Goal: Task Accomplishment & Management: Use online tool/utility

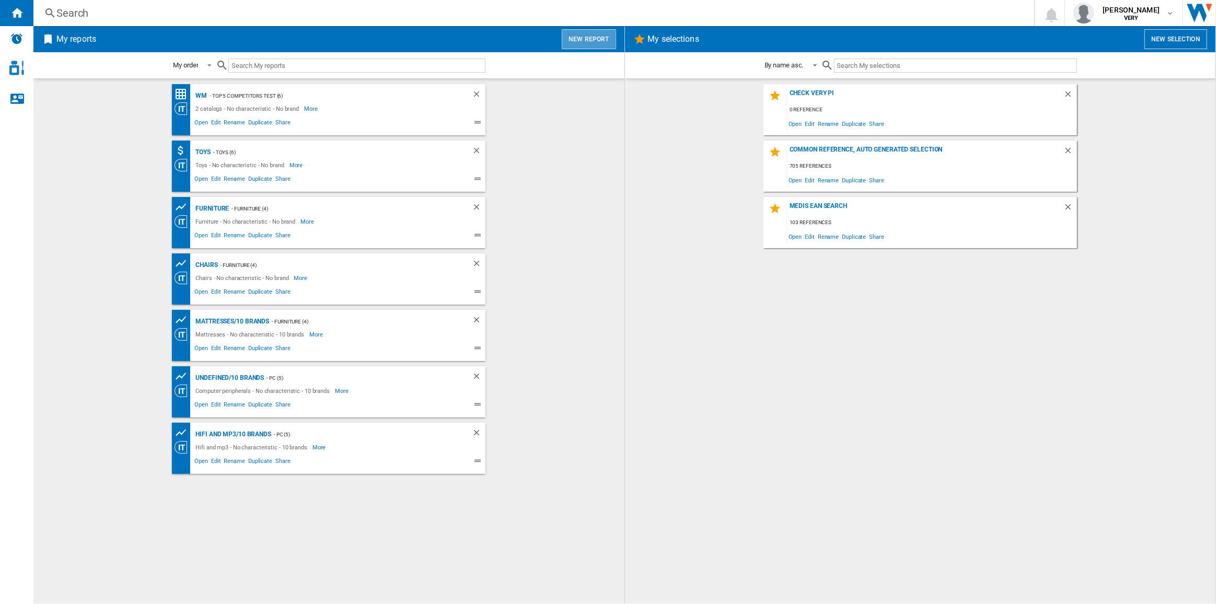
click at [591, 45] on button "New report" at bounding box center [589, 39] width 54 height 20
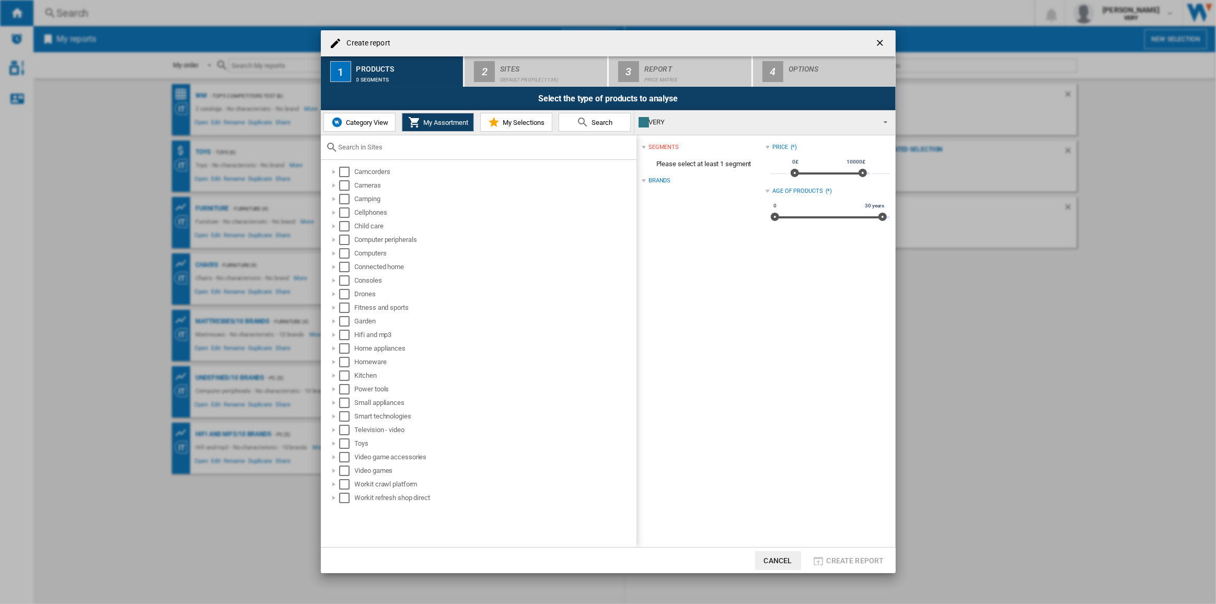
click at [366, 121] on span "Category View" at bounding box center [365, 123] width 45 height 8
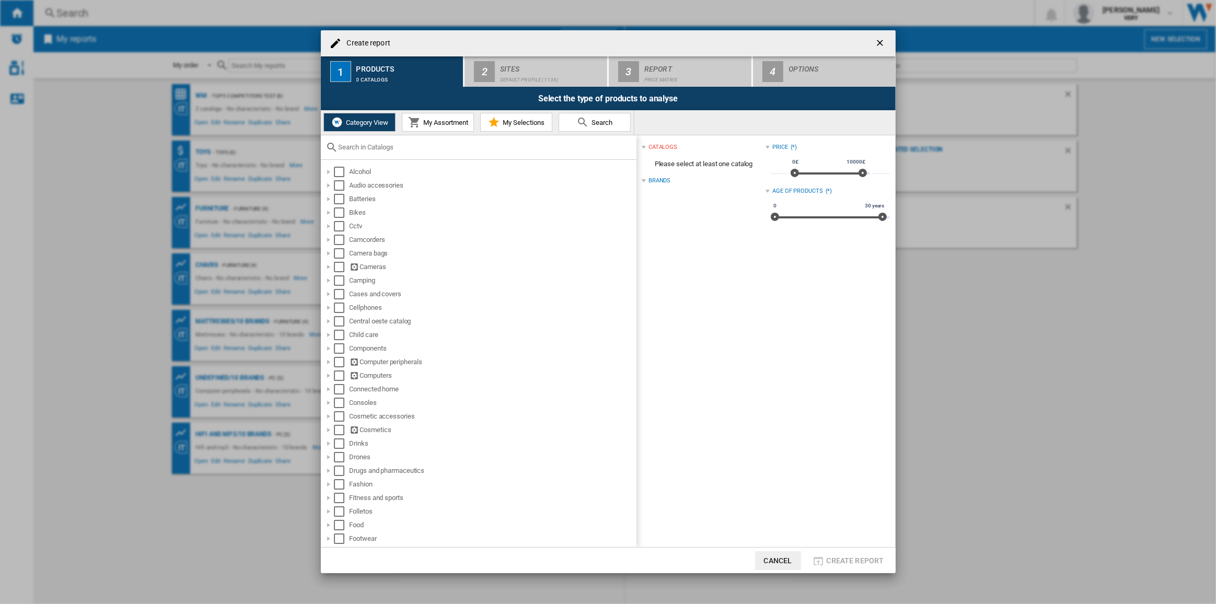
click at [393, 147] on input "text" at bounding box center [485, 147] width 293 height 8
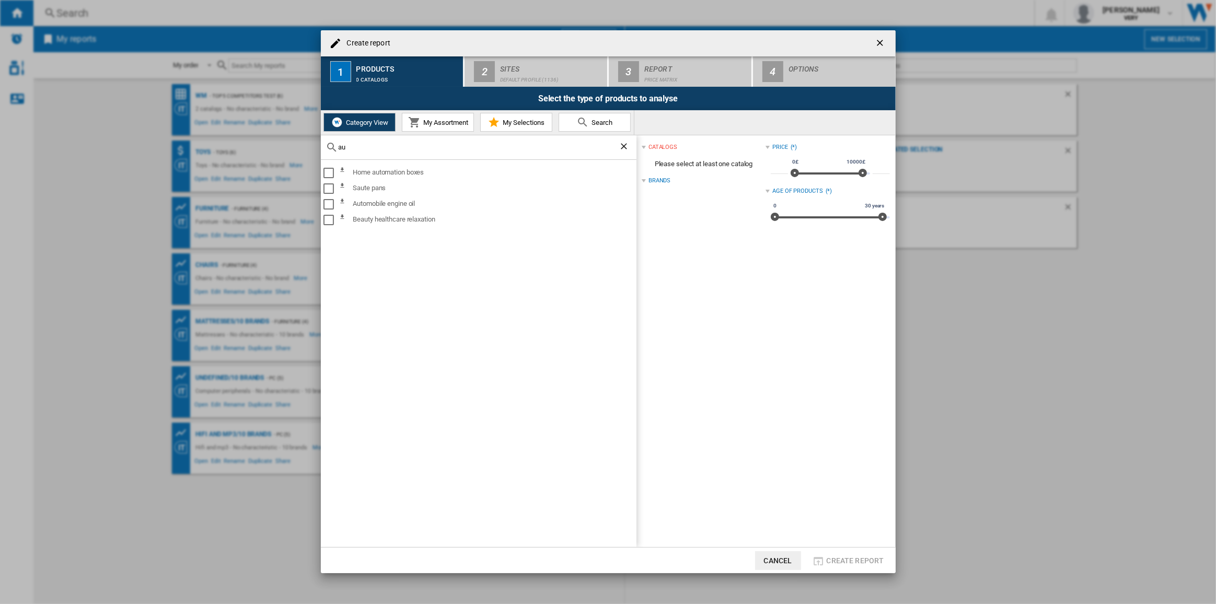
type input "a"
type input "home app"
click at [327, 174] on div "Select" at bounding box center [329, 173] width 10 height 10
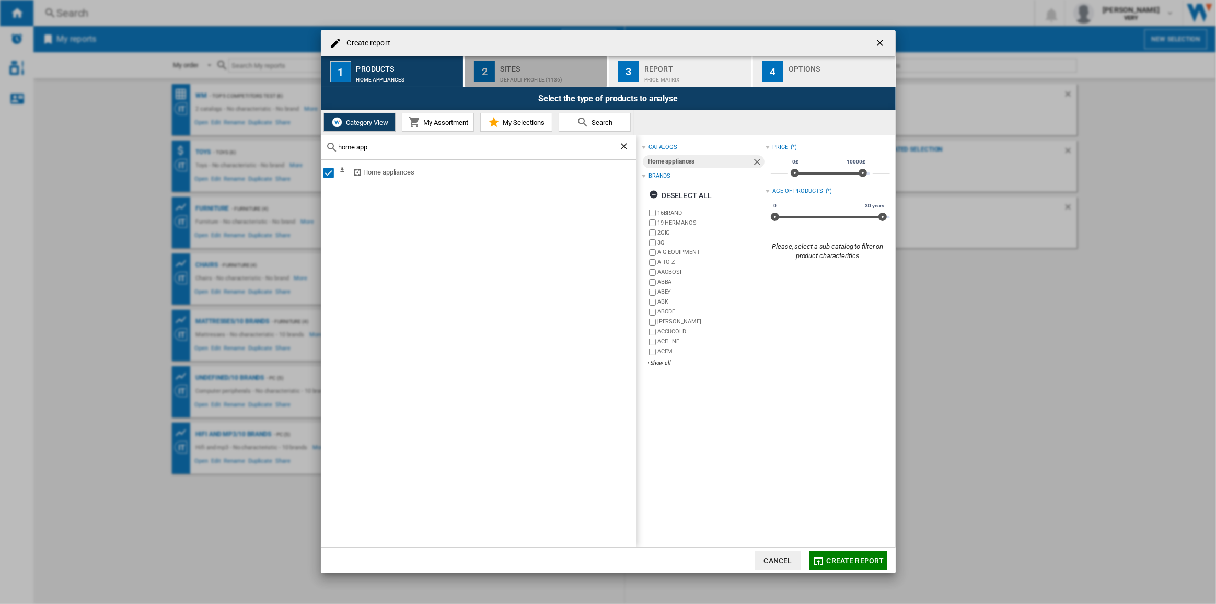
click at [555, 67] on div "Sites" at bounding box center [551, 66] width 103 height 11
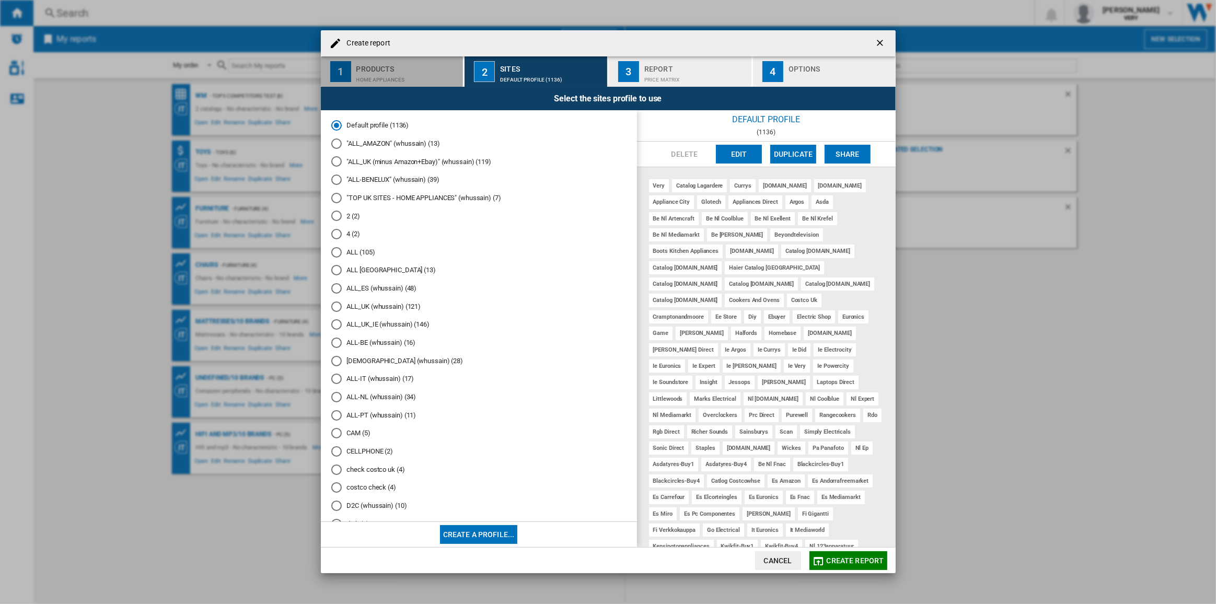
click at [416, 70] on div "Products" at bounding box center [408, 66] width 103 height 11
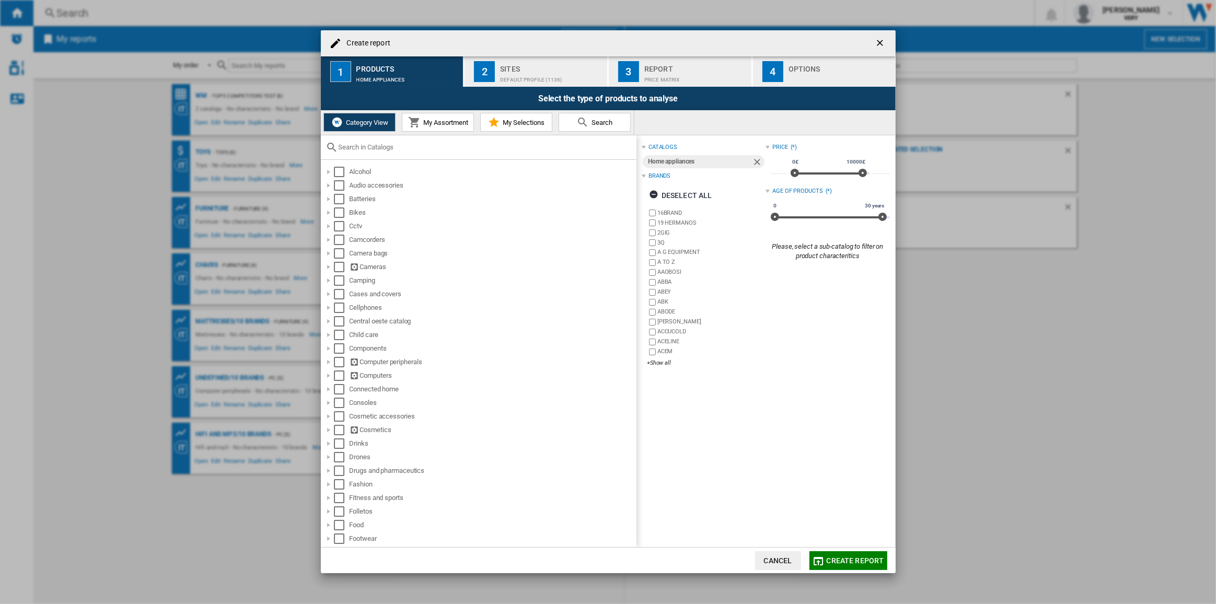
click at [380, 144] on input "text" at bounding box center [485, 147] width 293 height 8
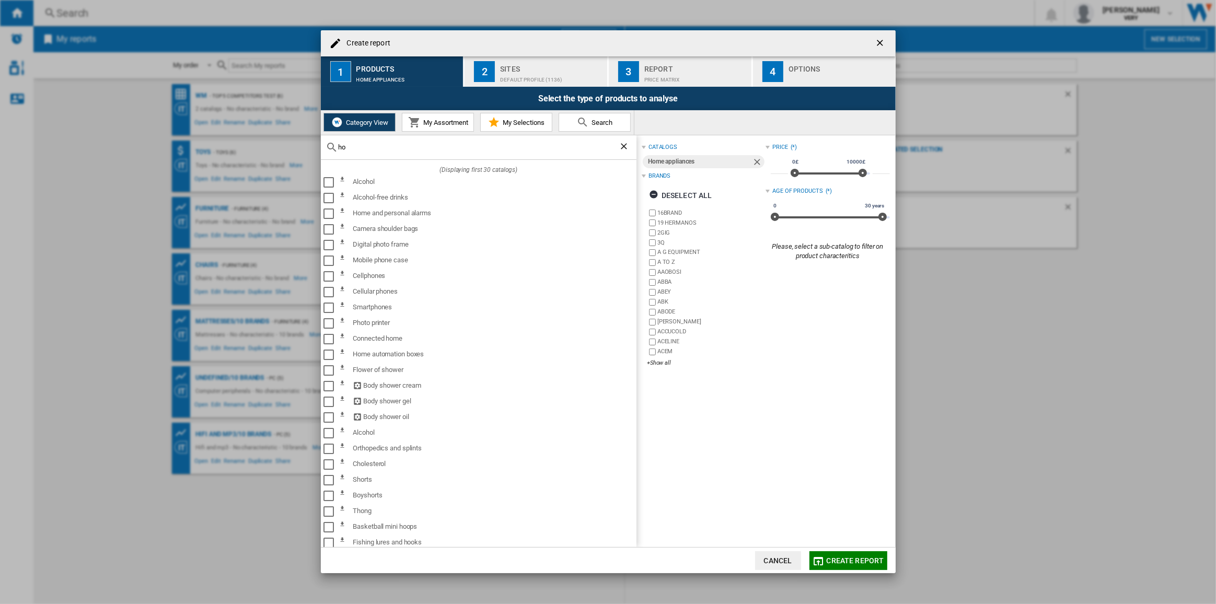
type input "h"
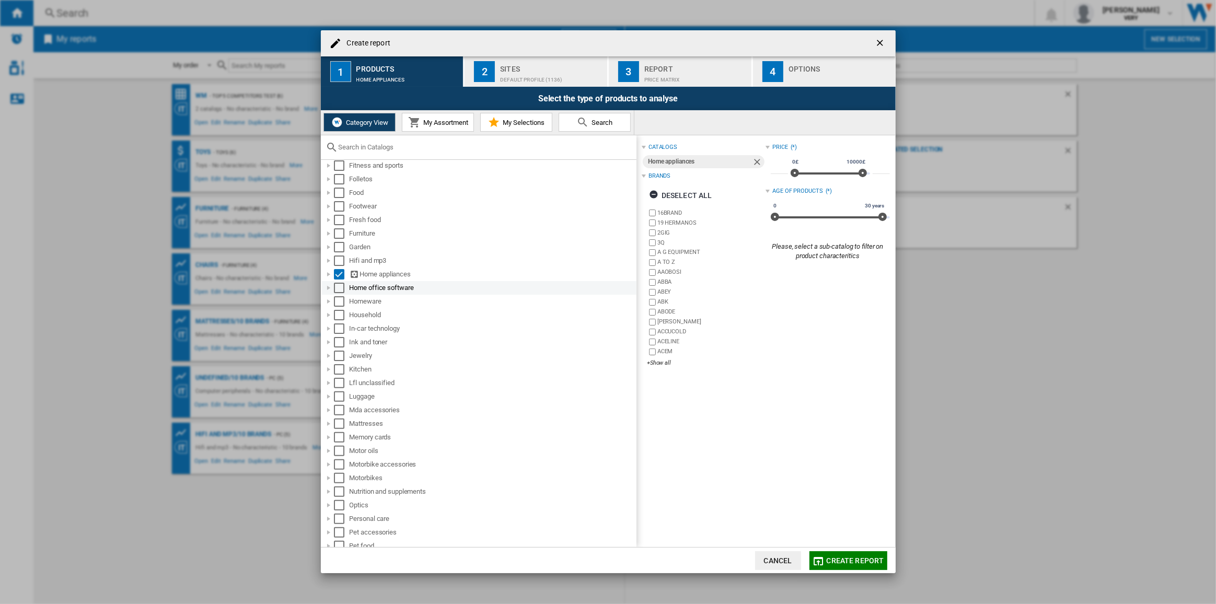
scroll to position [380, 0]
click at [328, 225] on div at bounding box center [329, 227] width 10 height 10
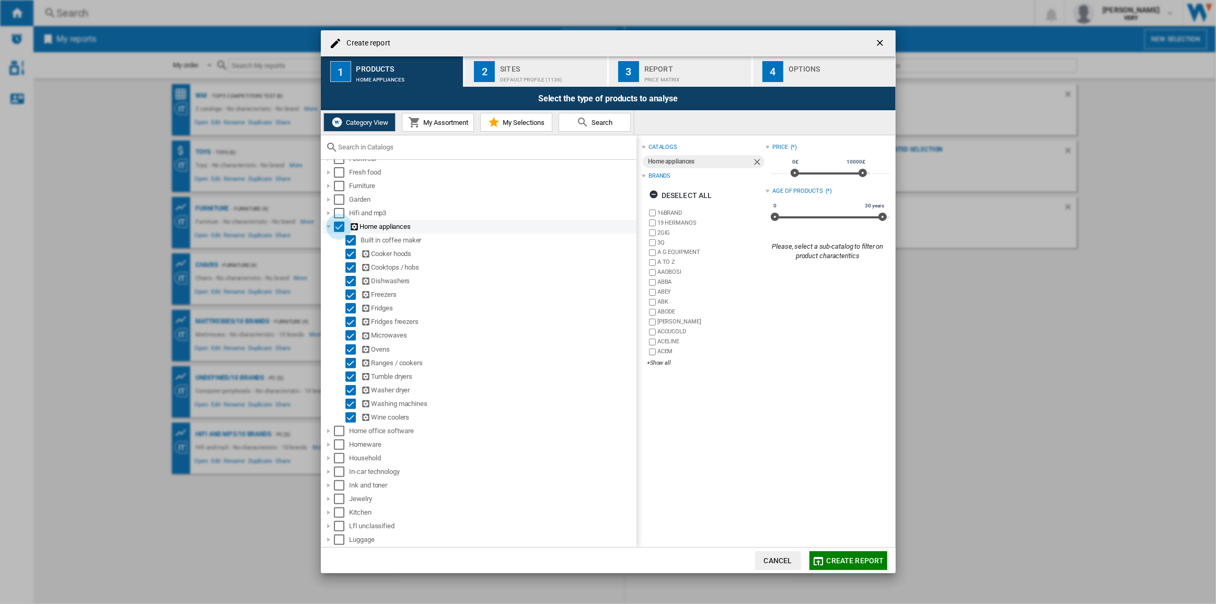
click at [339, 228] on div "Select" at bounding box center [339, 227] width 10 height 10
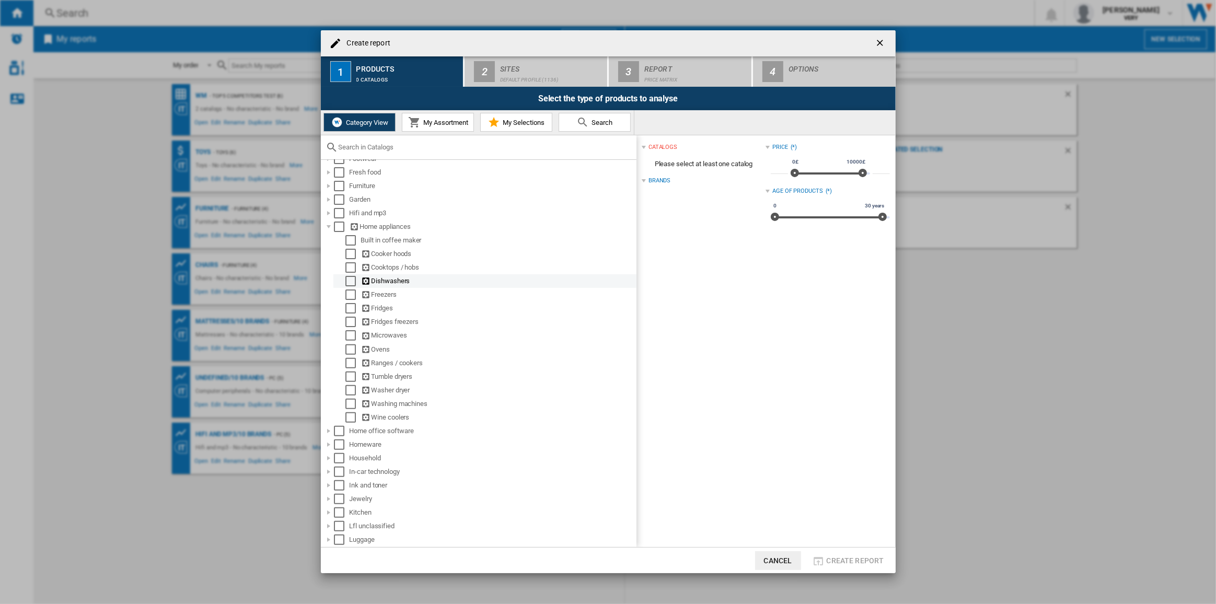
click at [350, 286] on div "Select" at bounding box center [351, 281] width 10 height 10
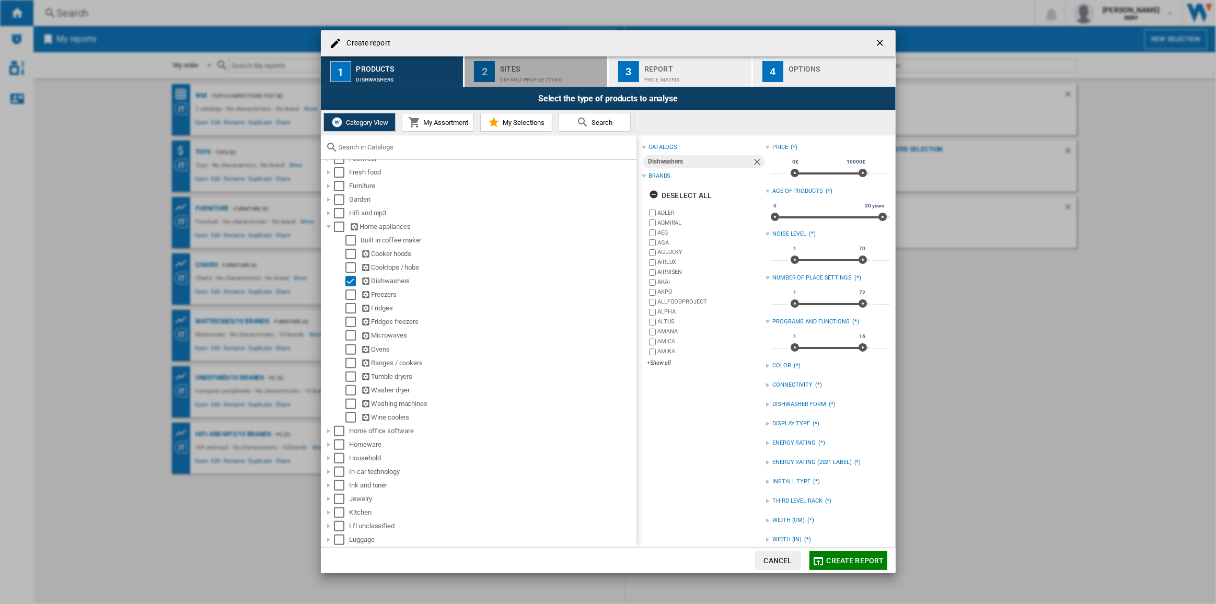
click at [549, 72] on div "Default profile (1136)" at bounding box center [551, 77] width 103 height 11
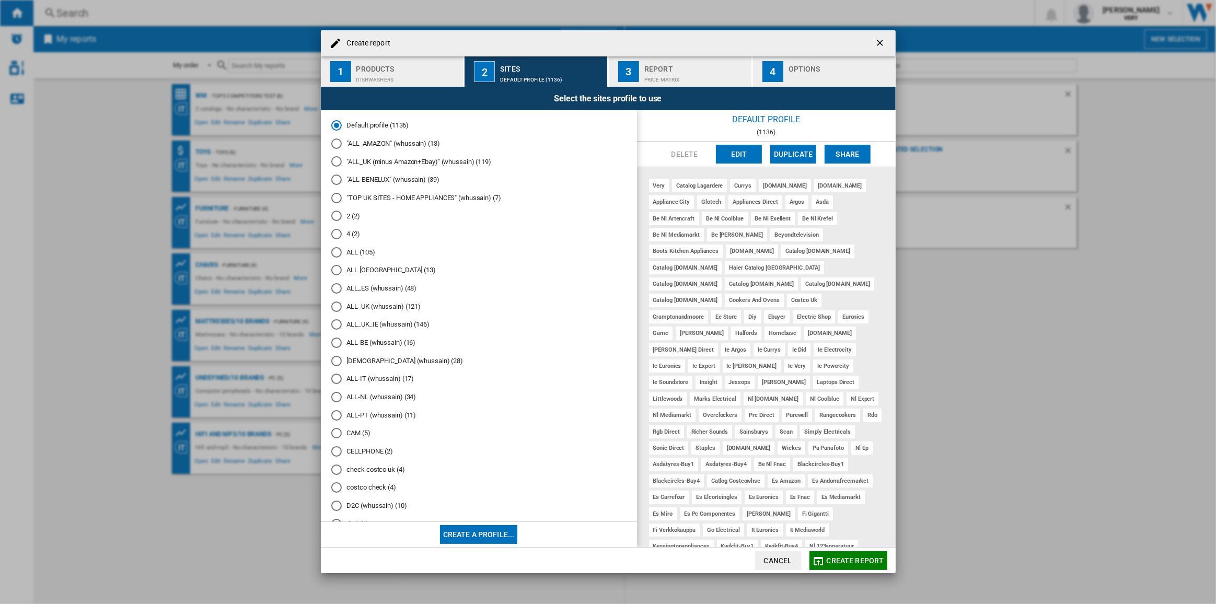
scroll to position [177, 0]
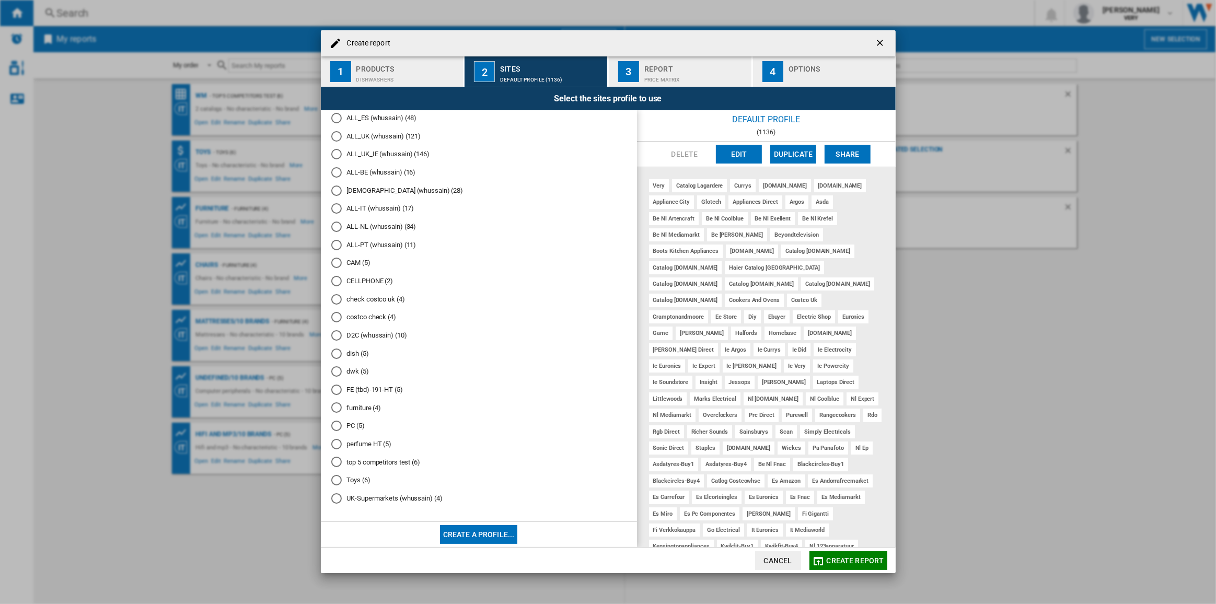
click at [360, 353] on md-radio-button "dish (5)" at bounding box center [478, 354] width 295 height 10
click at [690, 89] on div "Select the sites profile to use" at bounding box center [608, 99] width 575 height 24
click at [697, 65] on div "Report" at bounding box center [696, 66] width 103 height 11
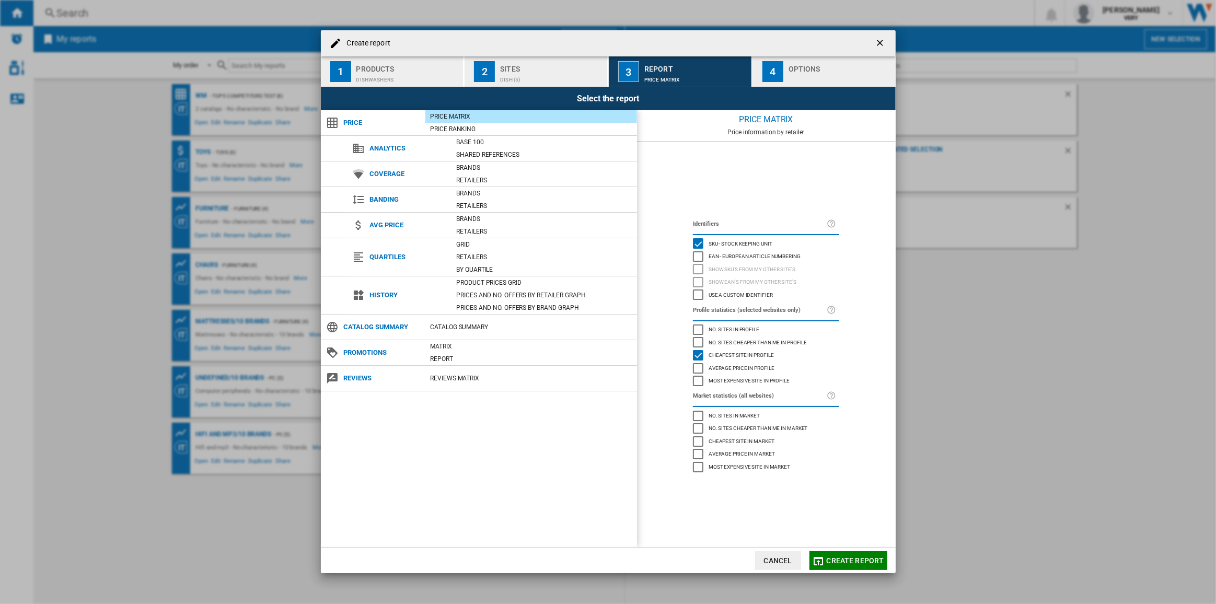
click at [828, 61] on div "Options" at bounding box center [840, 66] width 103 height 11
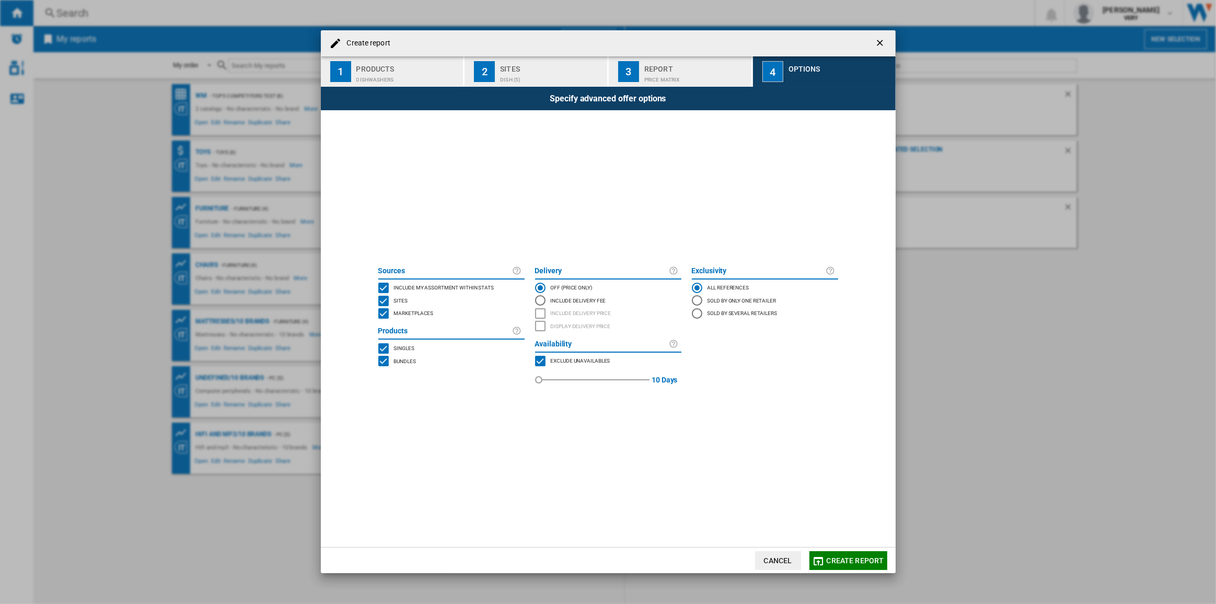
click at [449, 285] on span "Include my assortment within stats" at bounding box center [444, 286] width 100 height 7
click at [421, 310] on span "Marketplaces" at bounding box center [414, 312] width 40 height 7
click at [408, 359] on span "Bundles" at bounding box center [405, 360] width 22 height 7
click at [864, 562] on span "Create report" at bounding box center [856, 561] width 58 height 8
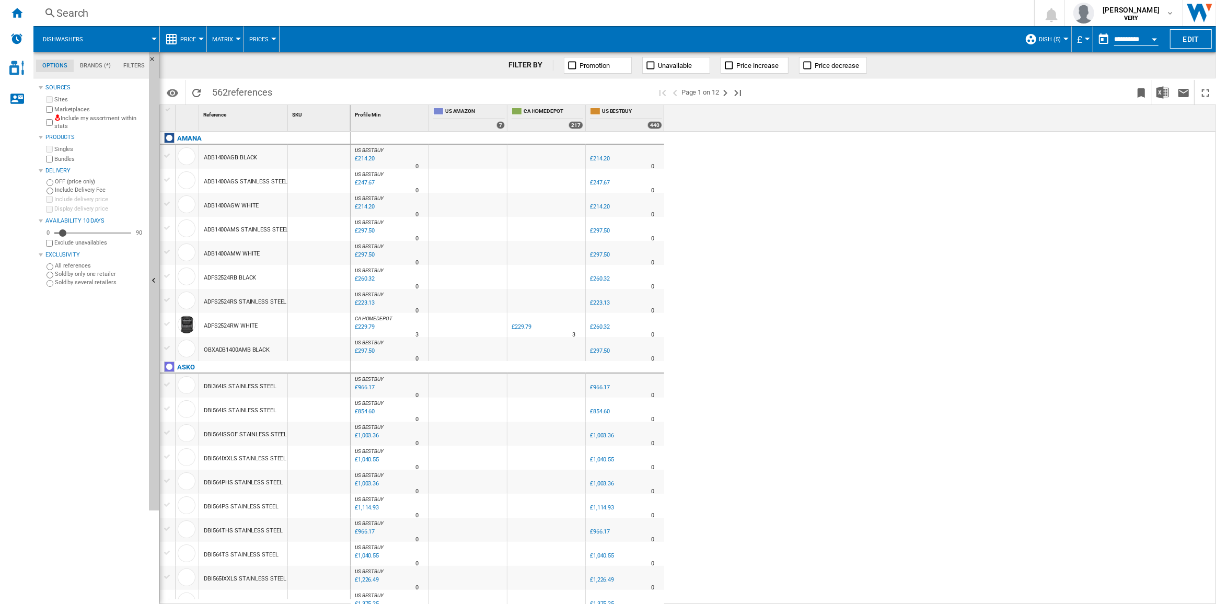
click at [197, 35] on button "Price" at bounding box center [190, 39] width 21 height 26
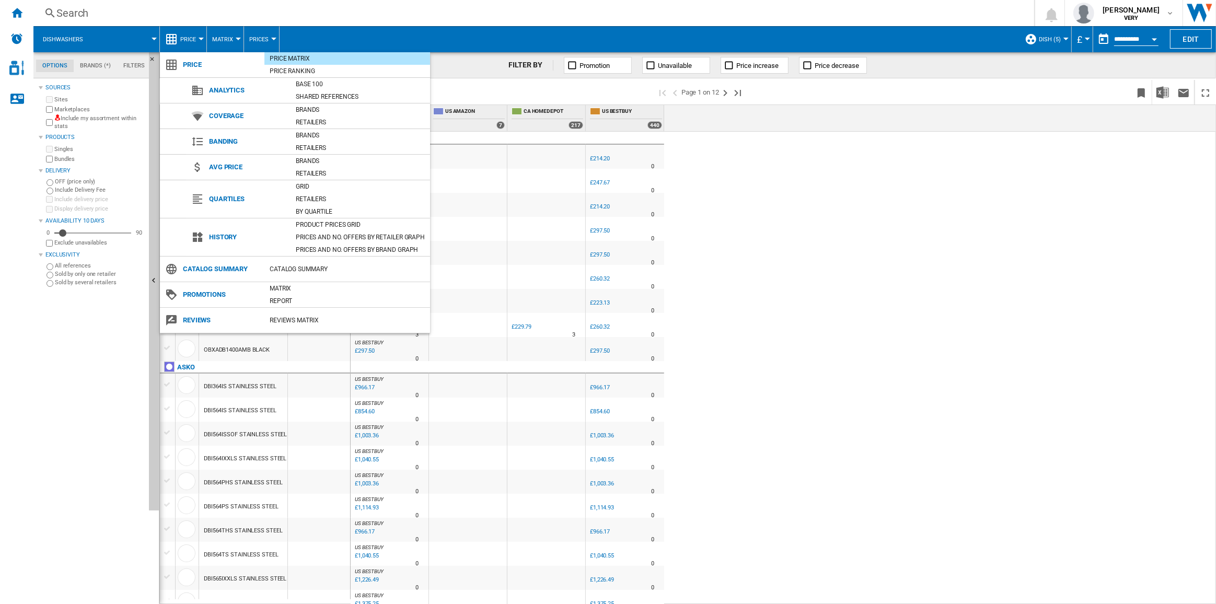
click at [1188, 40] on md-backdrop at bounding box center [608, 302] width 1216 height 604
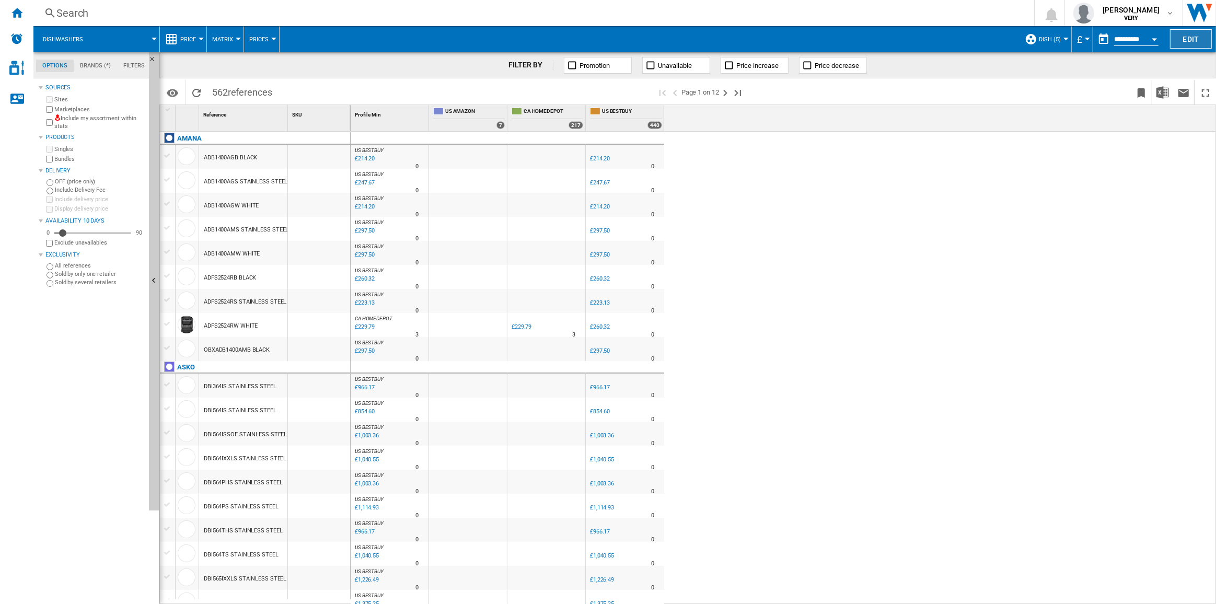
click at [1195, 39] on button "Edit" at bounding box center [1191, 38] width 42 height 19
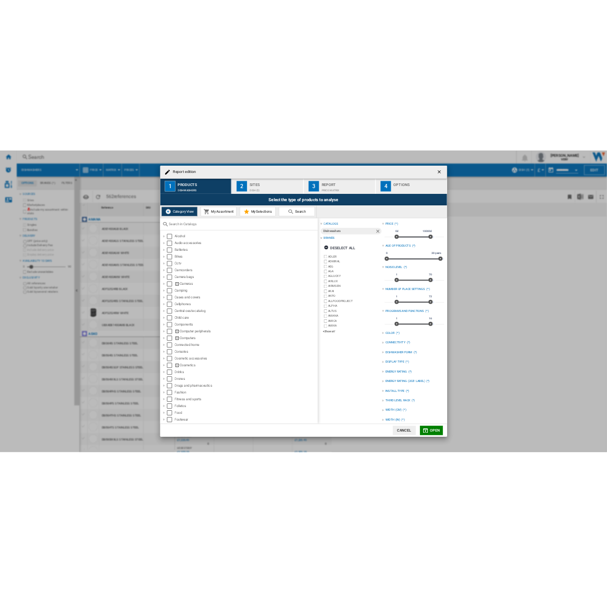
scroll to position [285, 0]
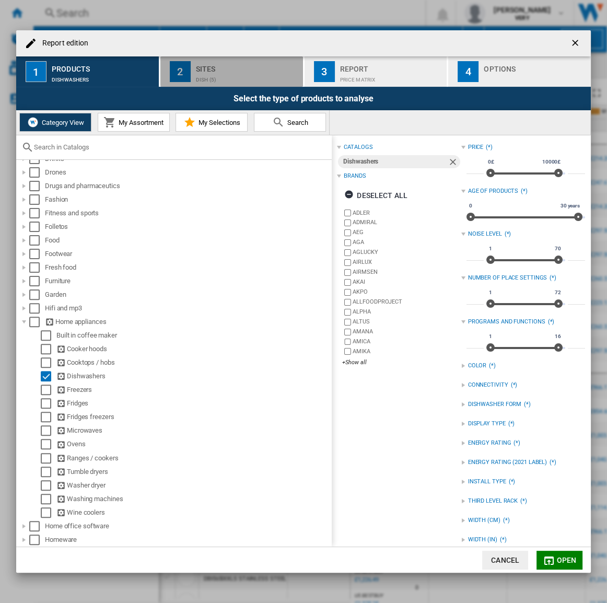
click at [232, 78] on div "dish (5)" at bounding box center [247, 77] width 103 height 11
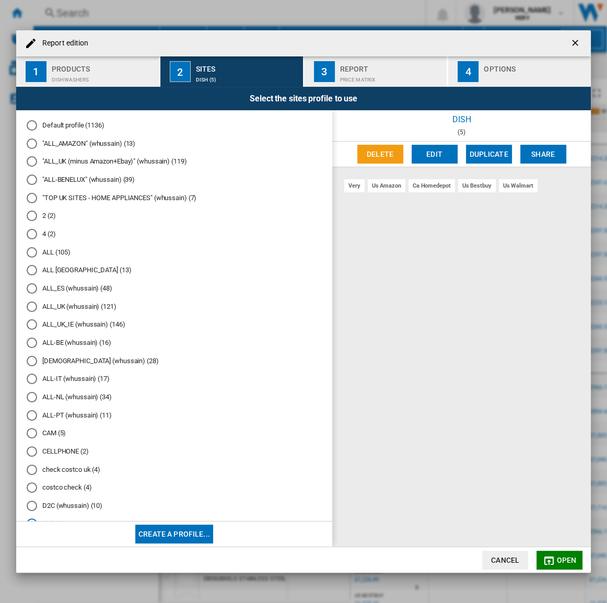
scroll to position [142, 0]
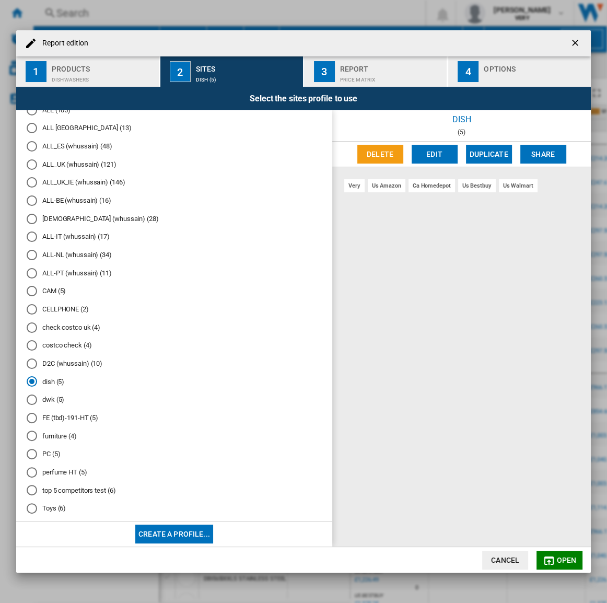
click at [48, 405] on md-radio-button "dwk (5)" at bounding box center [174, 400] width 295 height 10
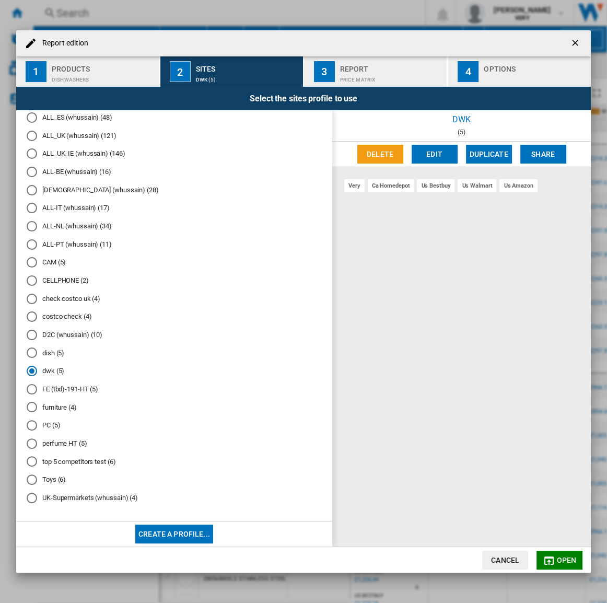
click at [53, 424] on md-radio-button "PC (5)" at bounding box center [174, 426] width 295 height 10
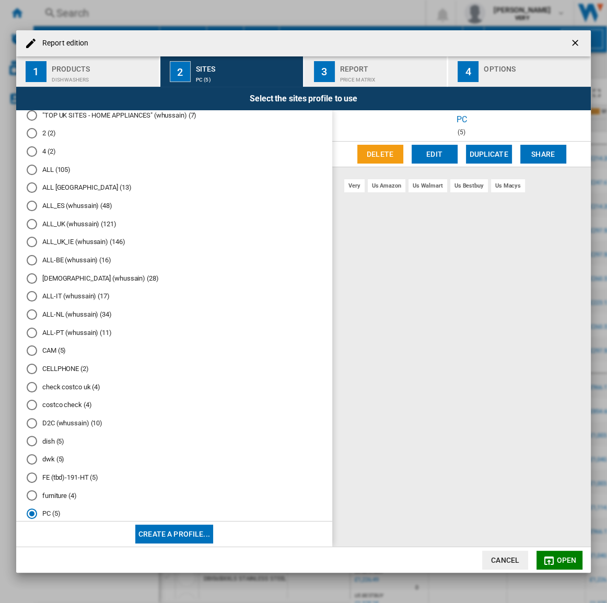
click at [116, 70] on div "Products" at bounding box center [103, 66] width 103 height 11
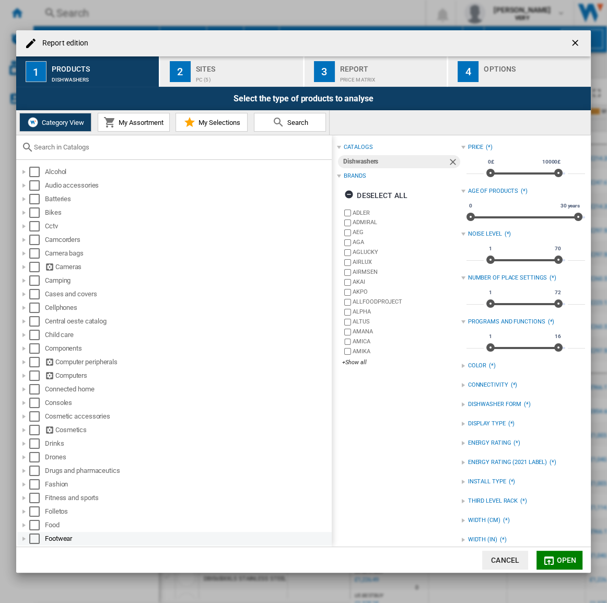
scroll to position [190, 0]
